Goal: Navigation & Orientation: Find specific page/section

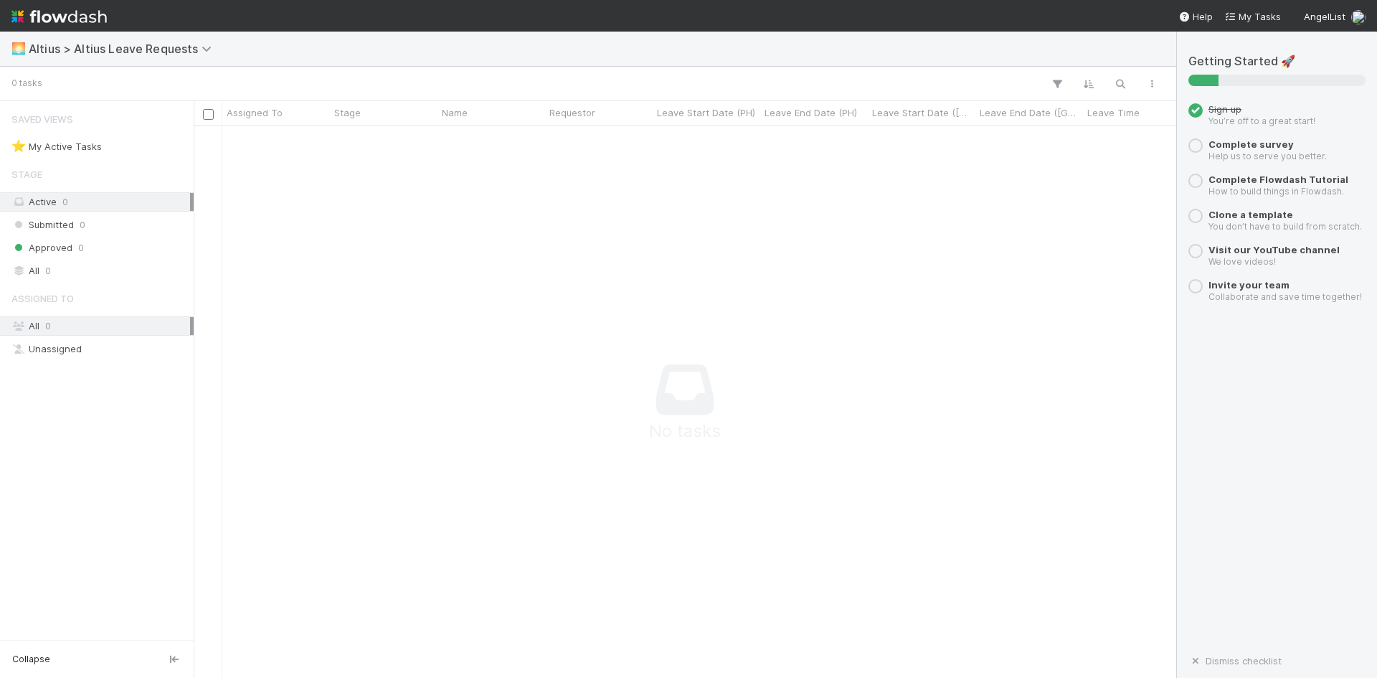
scroll to position [530, 972]
click at [584, 267] on div at bounding box center [1068, 396] width 1749 height 541
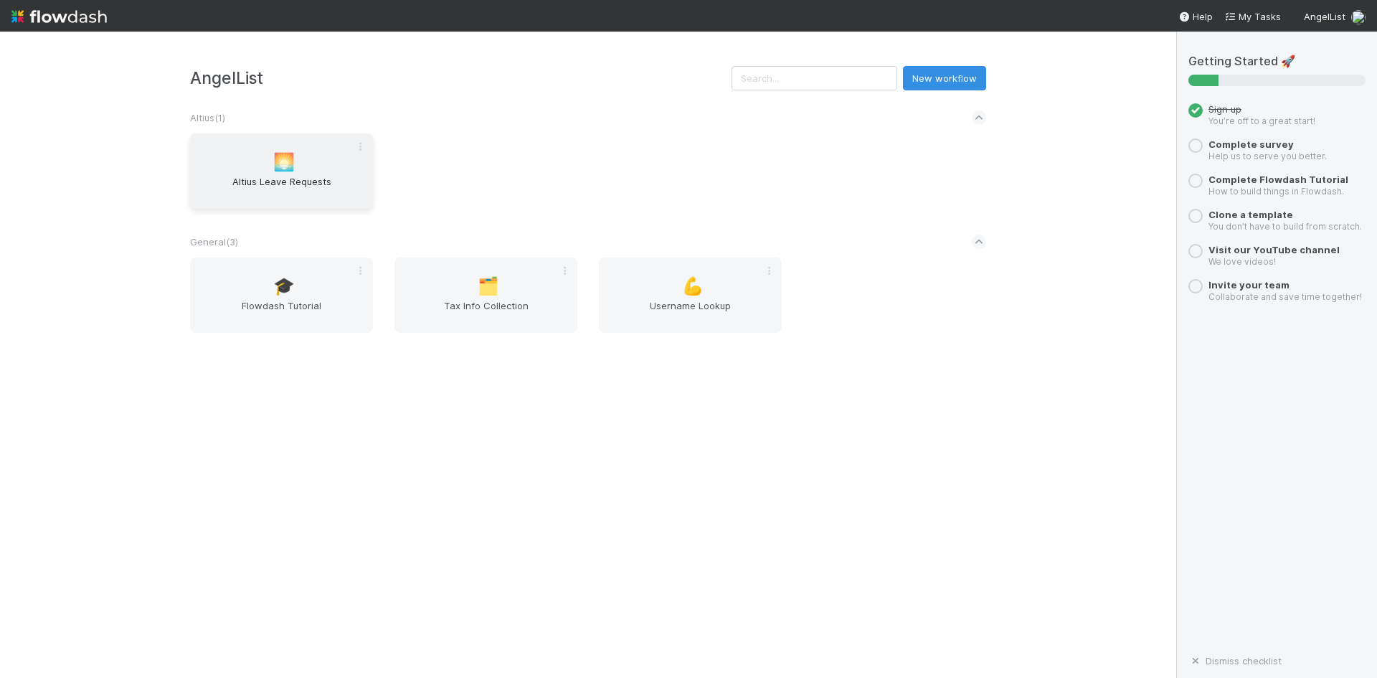
click at [314, 190] on span "Altius Leave Requests" at bounding box center [281, 188] width 171 height 29
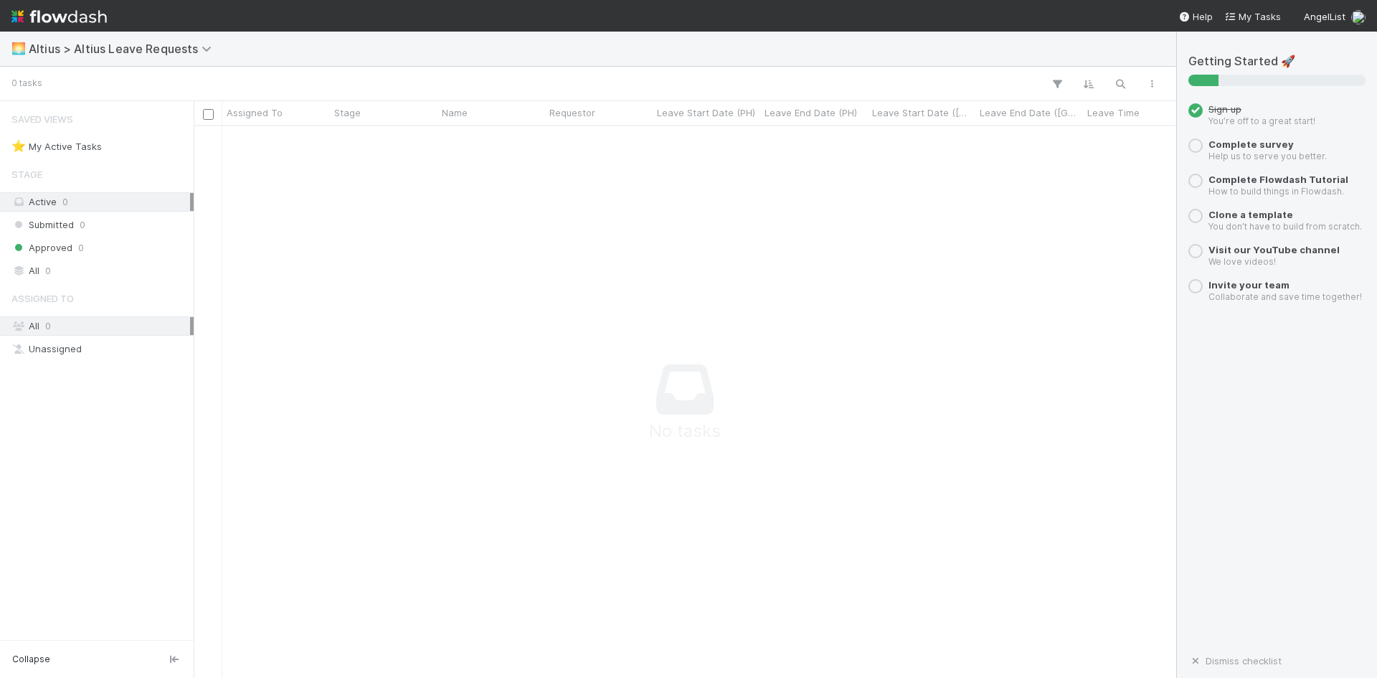
scroll to position [530, 972]
click at [203, 51] on icon at bounding box center [208, 48] width 14 height 11
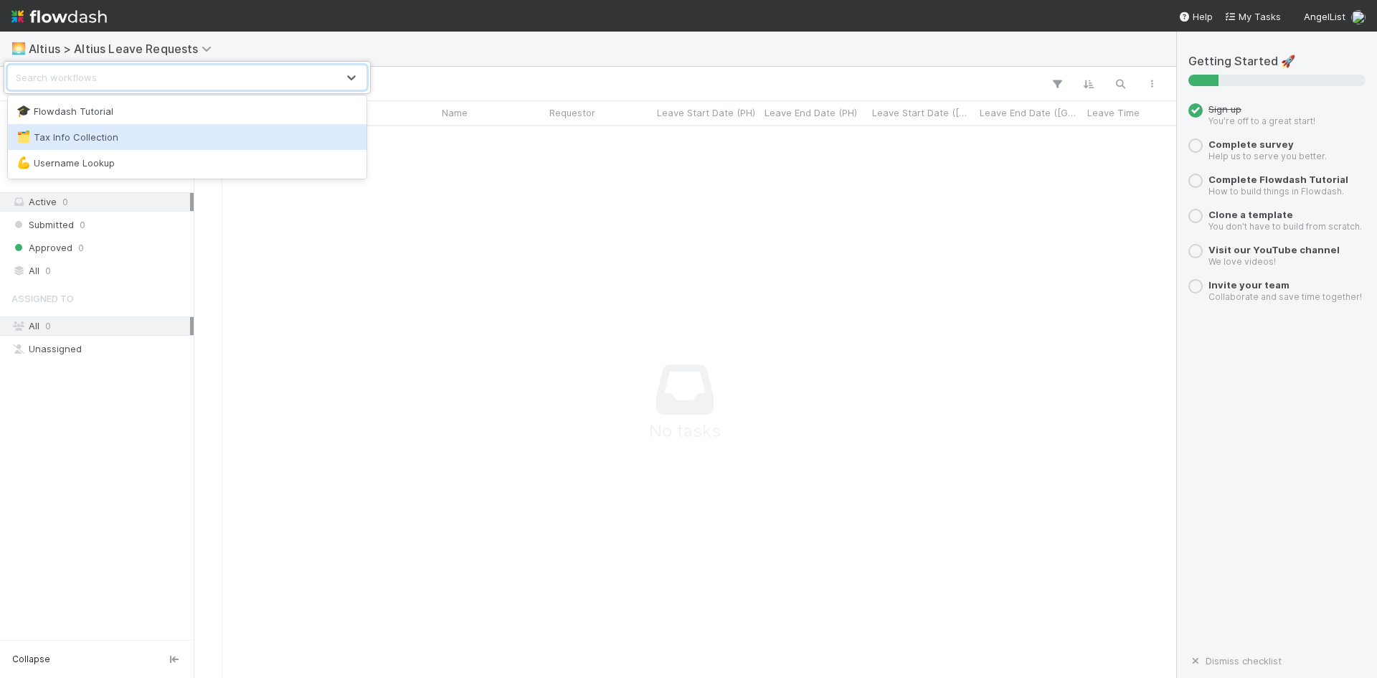
click at [116, 133] on div "🗂️ Tax Info Collection" at bounding box center [186, 137] width 341 height 14
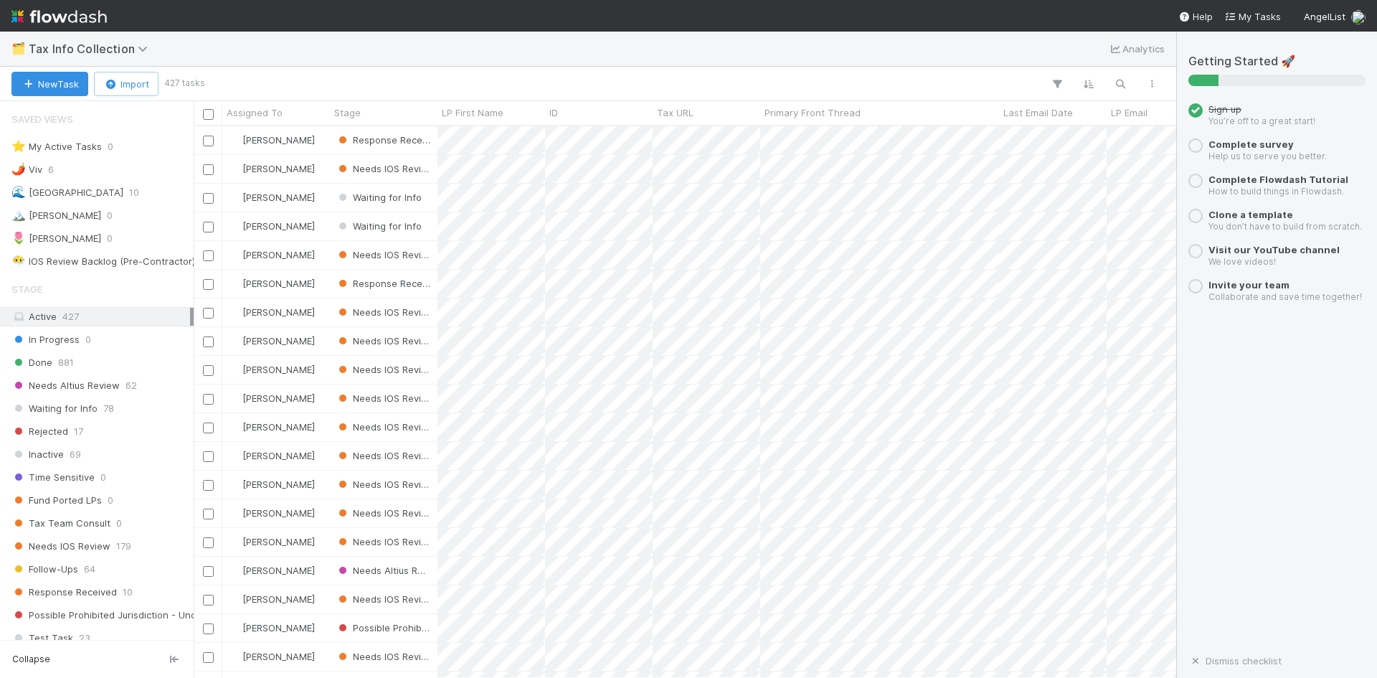
scroll to position [541, 972]
click at [138, 46] on icon at bounding box center [145, 48] width 14 height 11
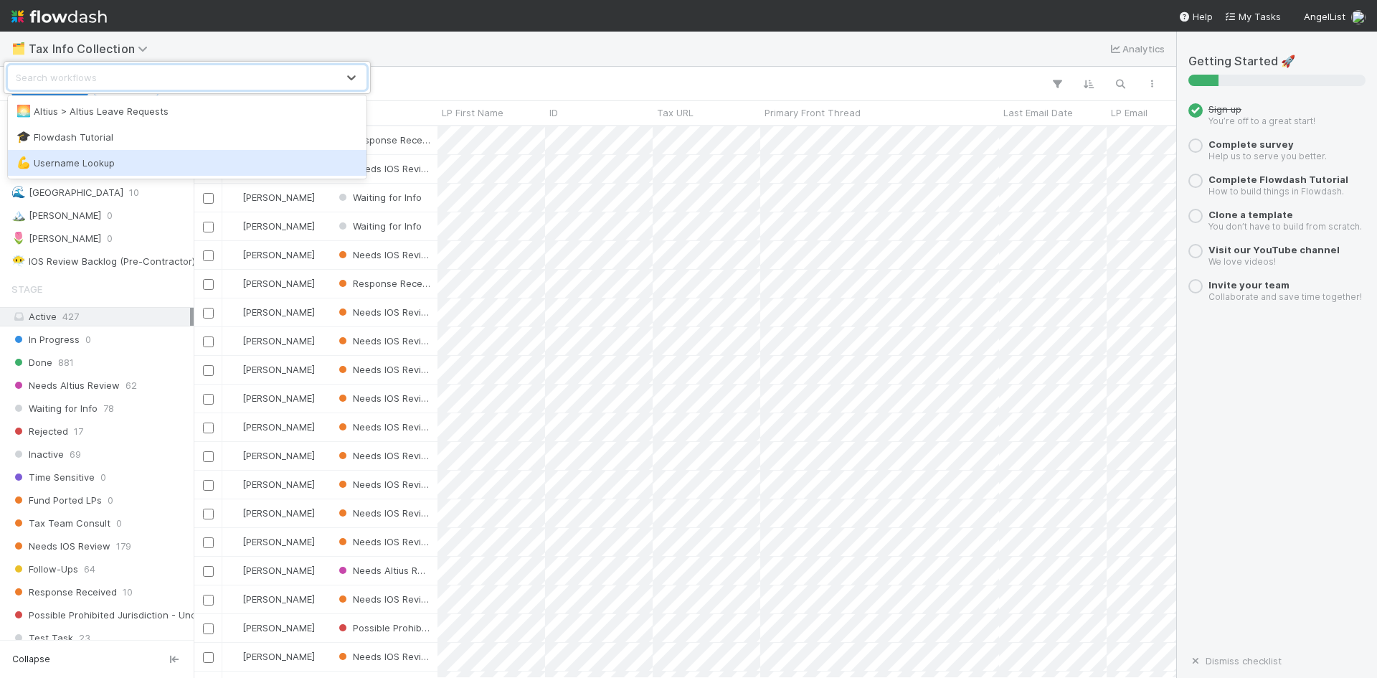
click at [86, 167] on div "💪 Username Lookup" at bounding box center [186, 163] width 341 height 14
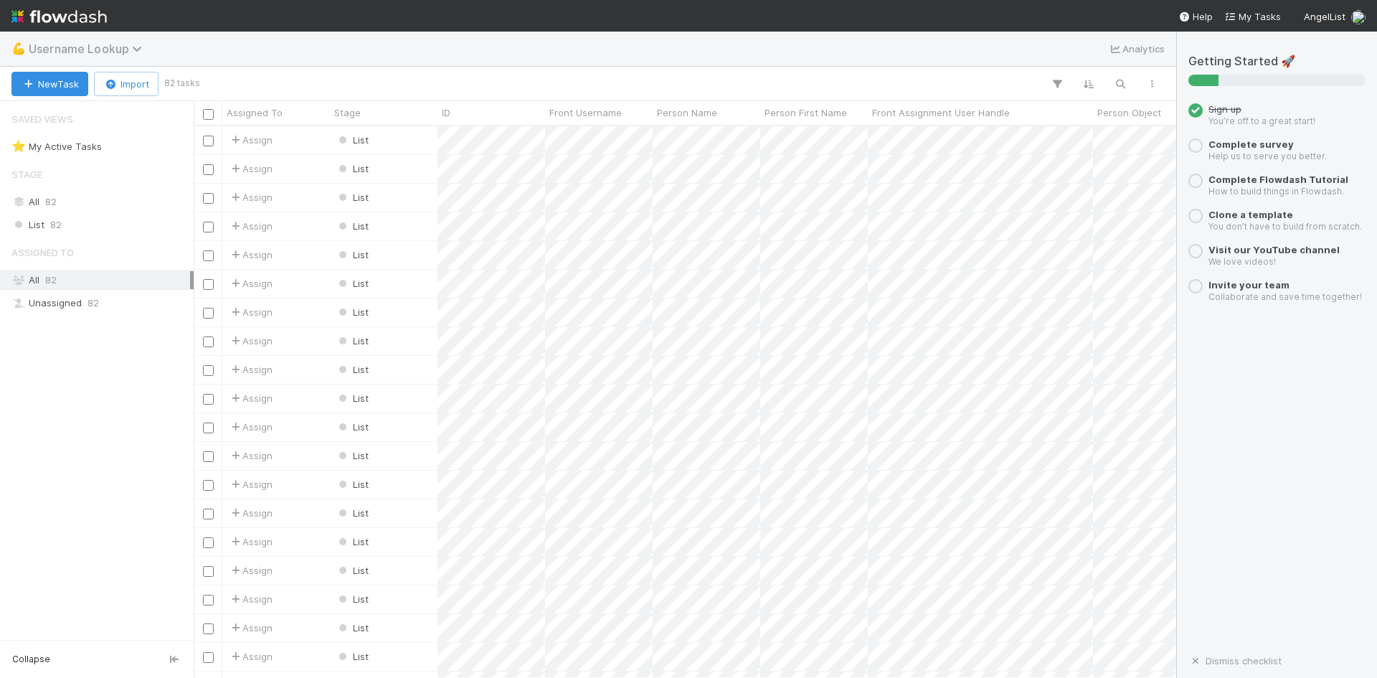
scroll to position [541, 972]
